Goal: Task Accomplishment & Management: Manage account settings

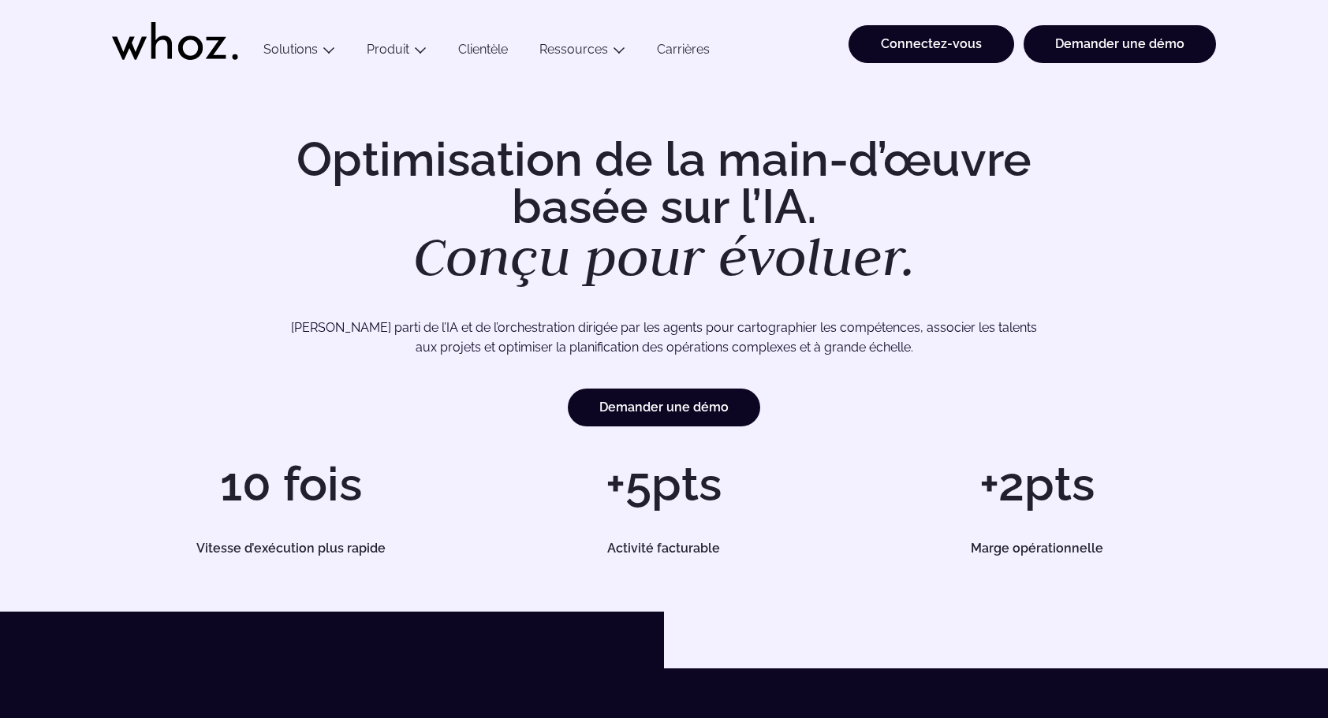
click at [921, 47] on link "Connectez-vous" at bounding box center [931, 44] width 166 height 38
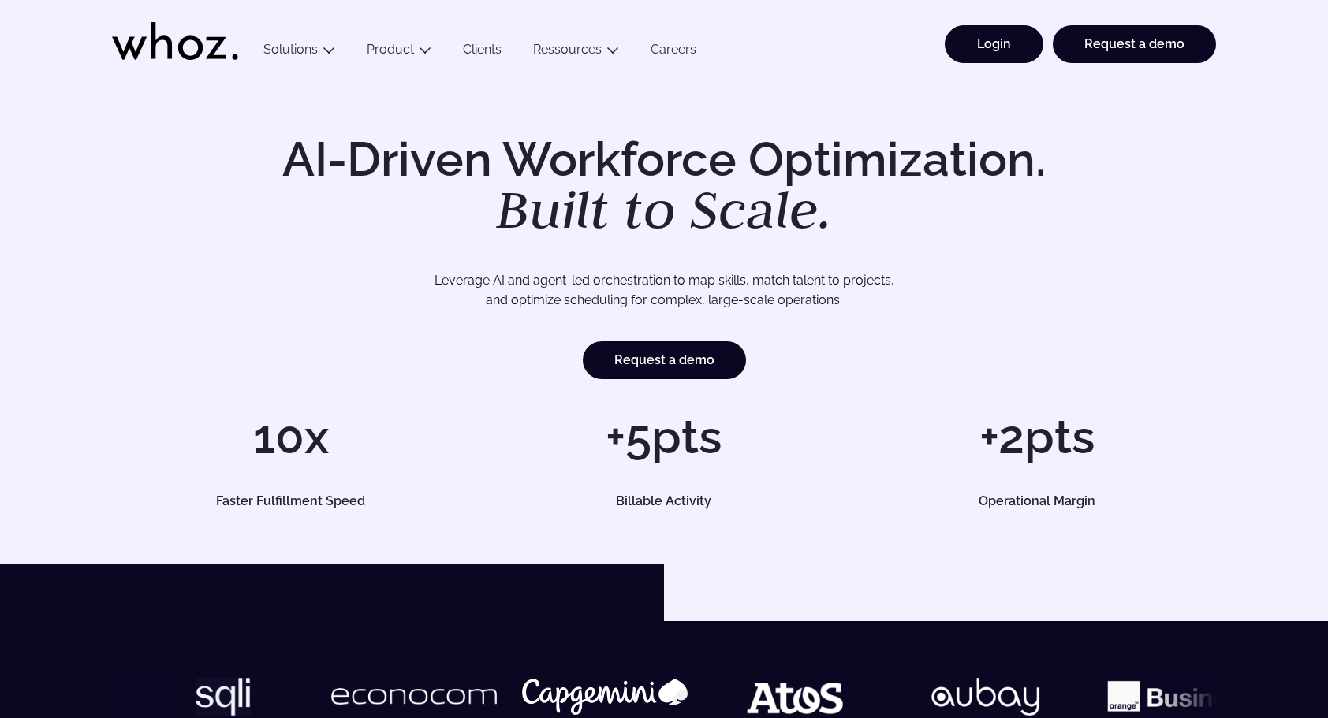
click at [988, 47] on link "Login" at bounding box center [993, 44] width 99 height 38
click at [992, 40] on link "Login" at bounding box center [993, 44] width 99 height 38
click at [992, 43] on link "Login" at bounding box center [993, 44] width 99 height 38
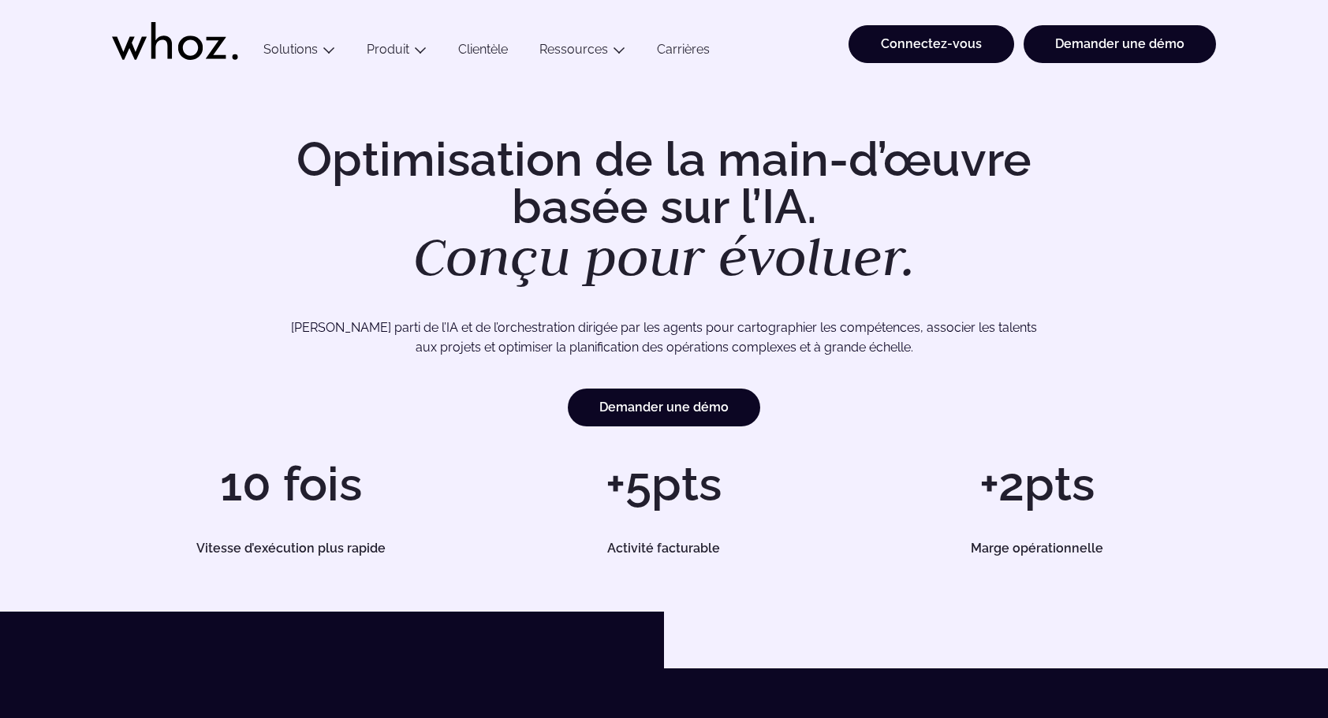
click at [947, 44] on link "Connectez-vous" at bounding box center [931, 44] width 166 height 38
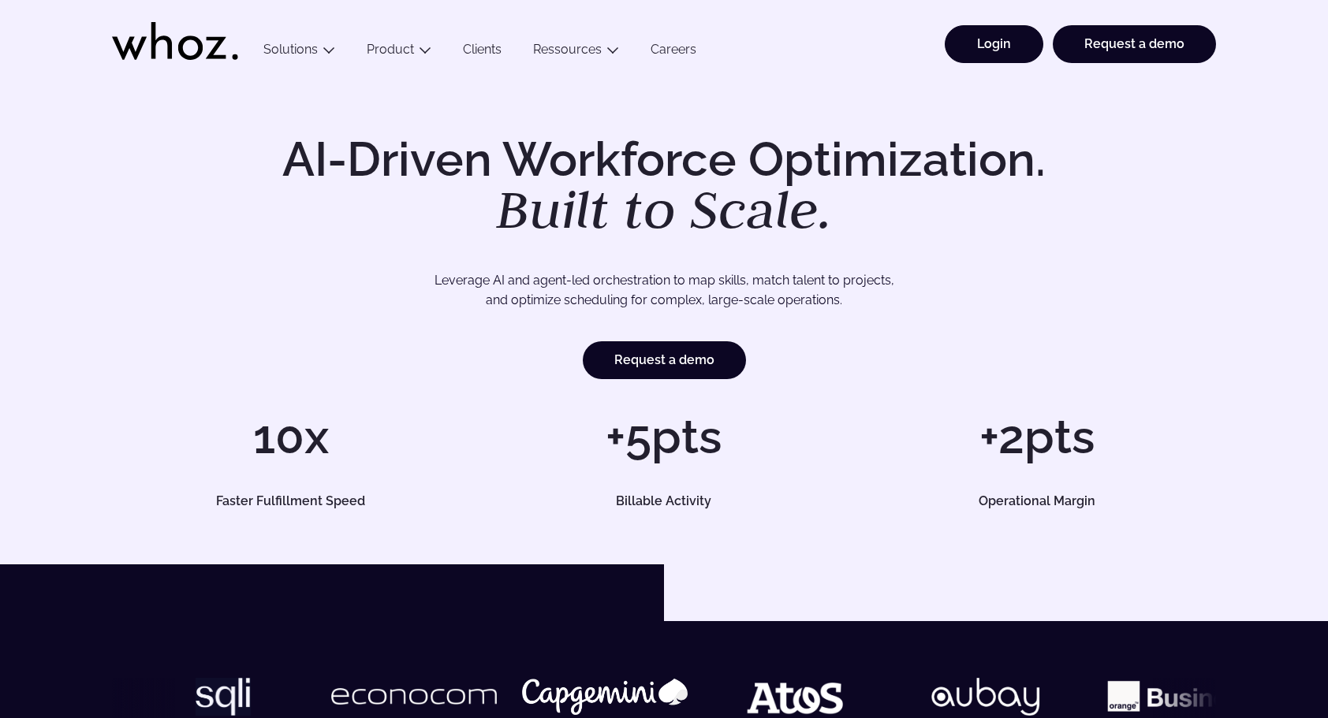
click at [996, 46] on link "Login" at bounding box center [993, 44] width 99 height 38
click at [993, 41] on link "Login" at bounding box center [993, 44] width 99 height 38
